Goal: Transaction & Acquisition: Book appointment/travel/reservation

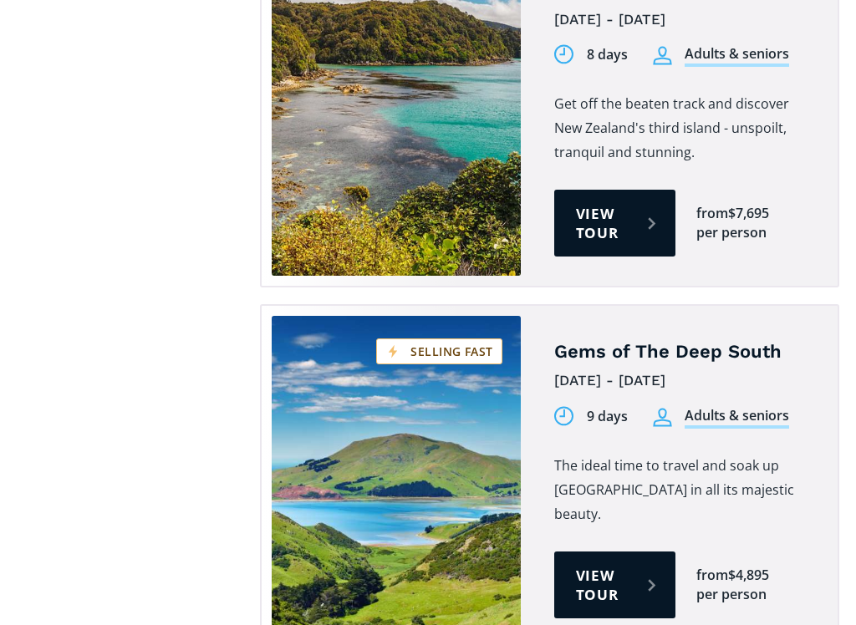
scroll to position [1942, 0]
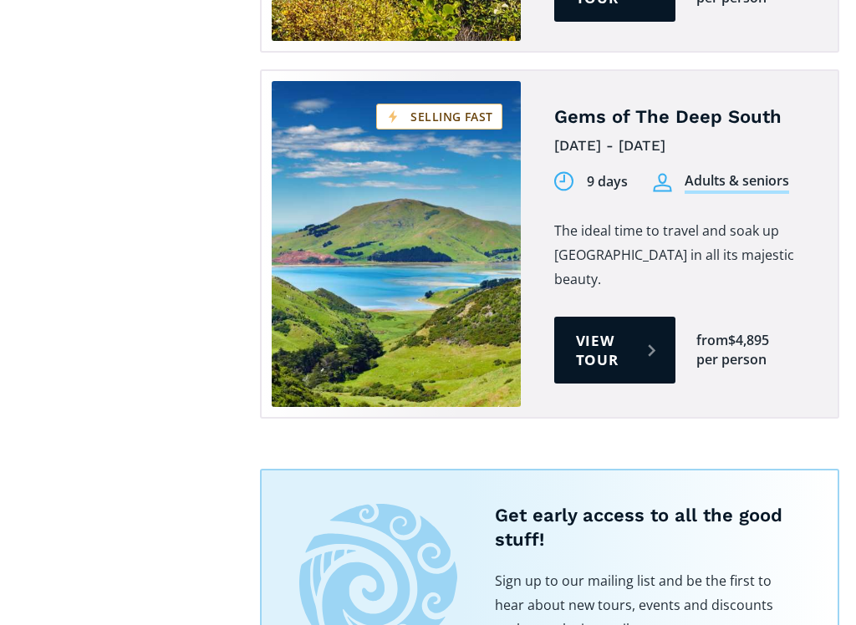
click at [617, 370] on link "View tour" at bounding box center [614, 350] width 121 height 67
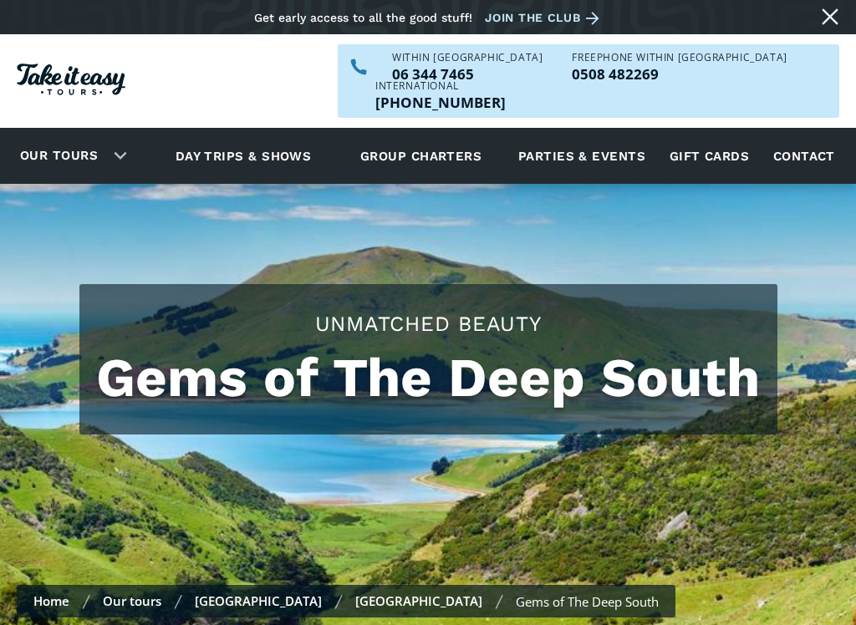
scroll to position [2131, 0]
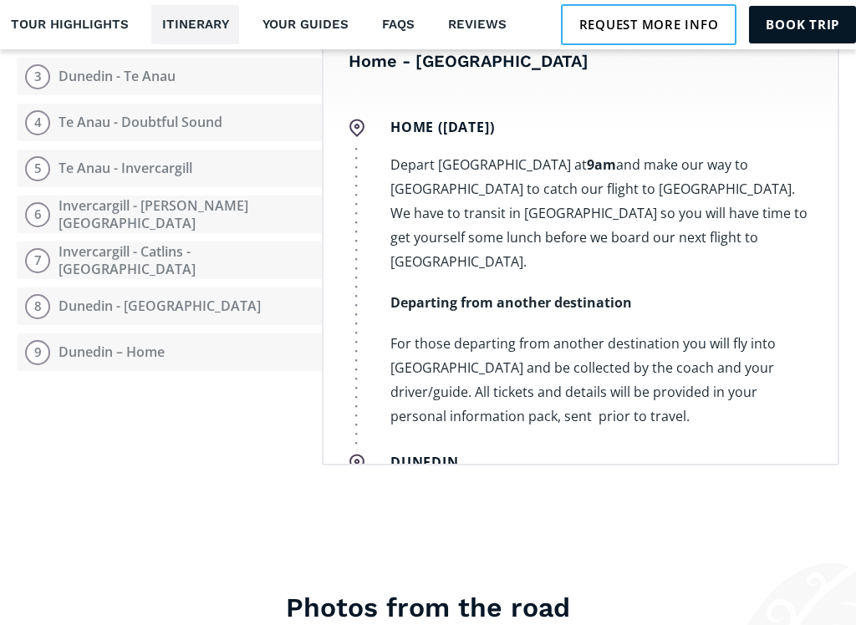
click at [84, 334] on button "9 Dunedin – Home" at bounding box center [169, 353] width 305 height 38
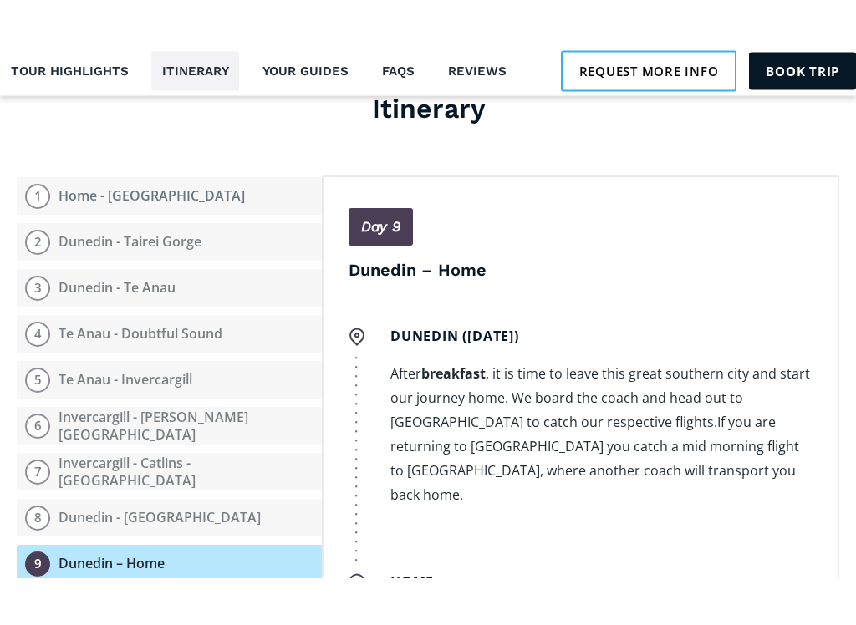
scroll to position [1966, 0]
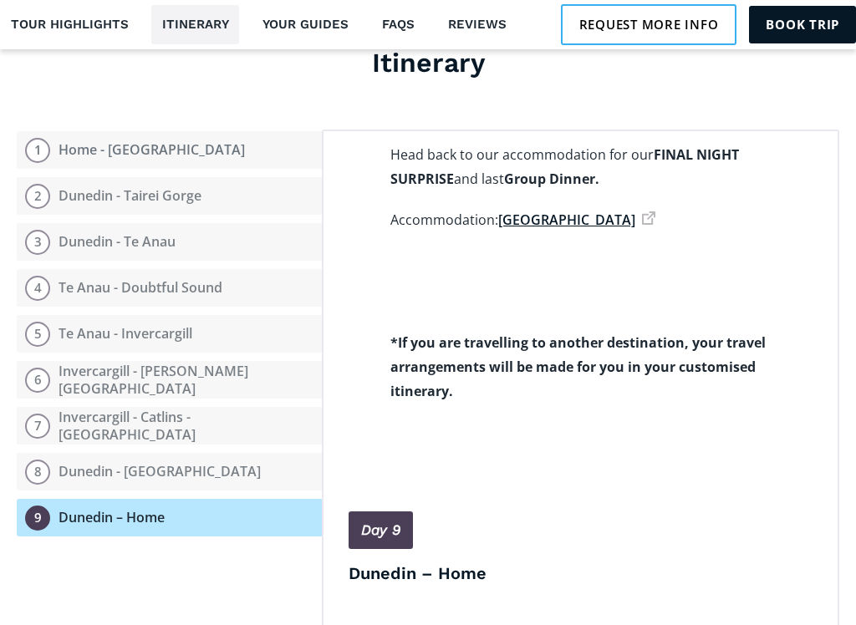
scroll to position [6774, 0]
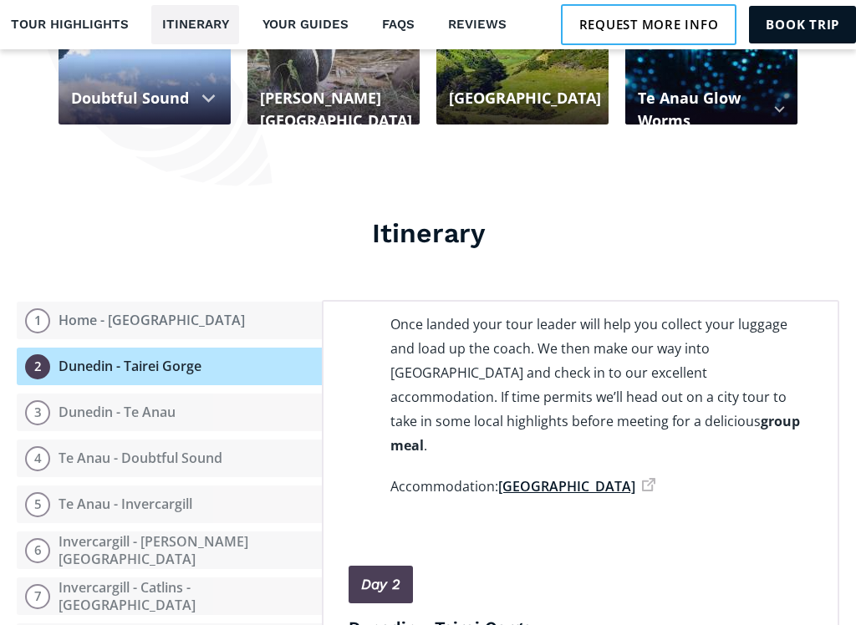
scroll to position [512, 0]
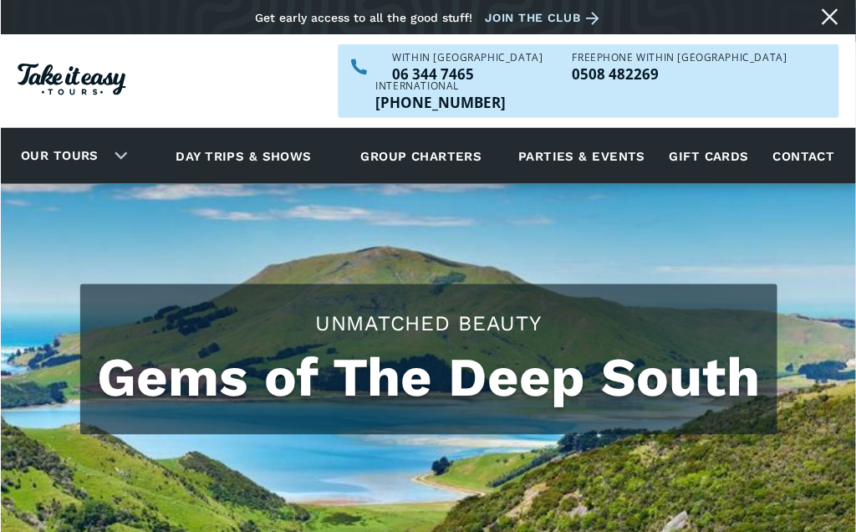
scroll to position [161, 0]
